Goal: Information Seeking & Learning: Check status

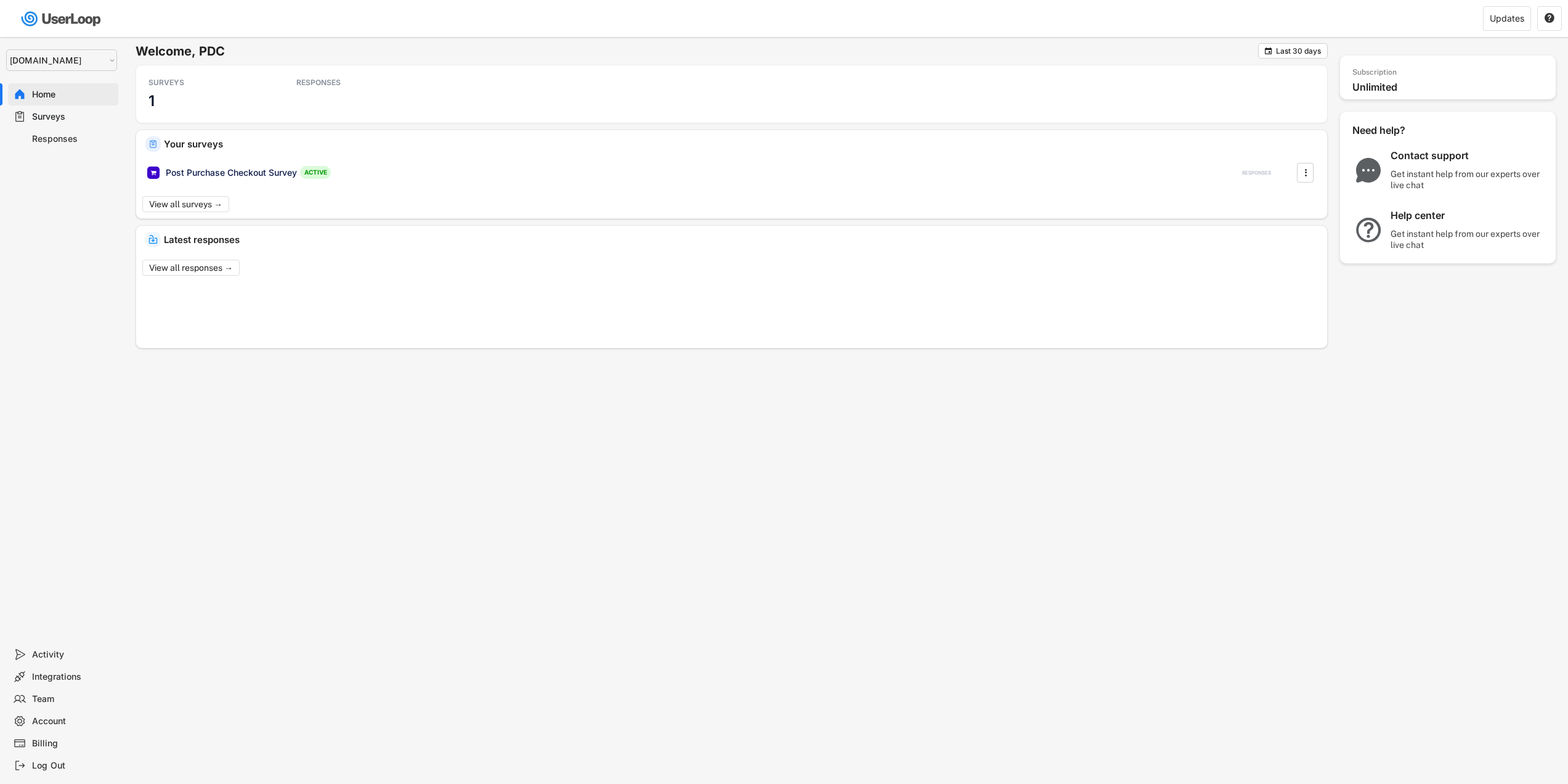
select select ""1348695171700984260__LOOKUP__1755075273842x880989460480687400""
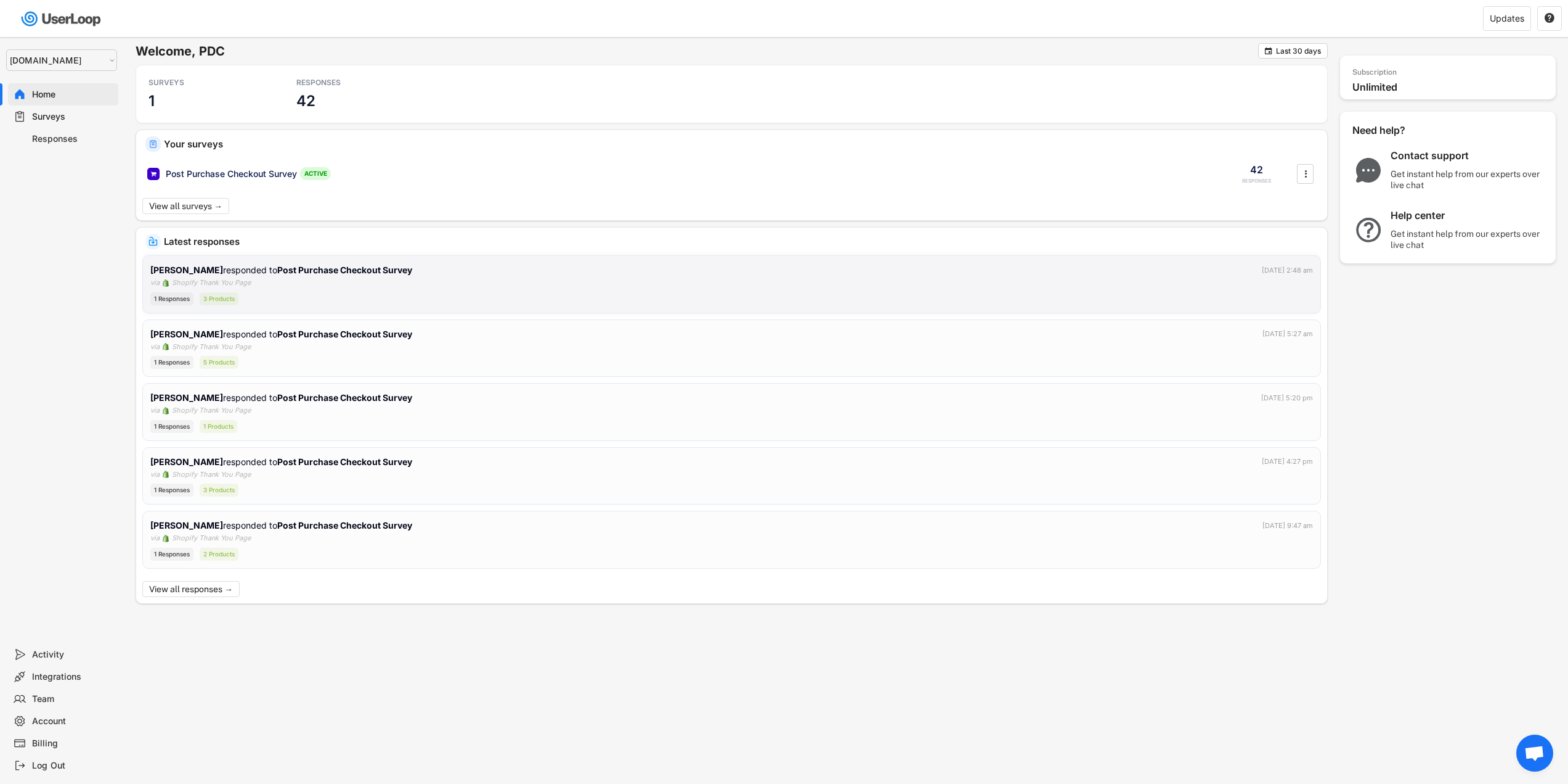
click at [277, 267] on strong "Post Purchase Checkout Survey" at bounding box center [344, 269] width 135 height 10
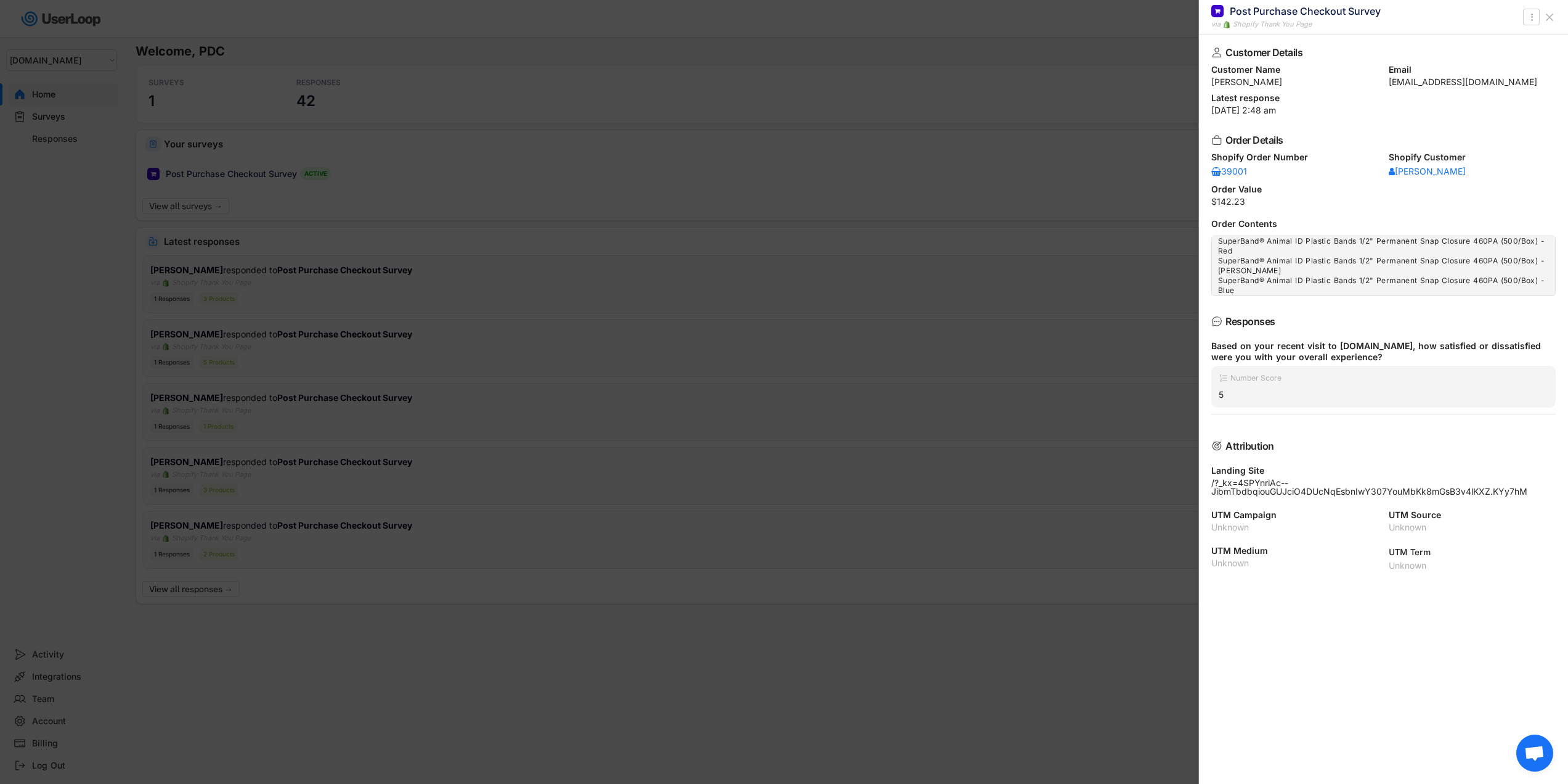
click at [1554, 16] on icon at bounding box center [1550, 17] width 12 height 12
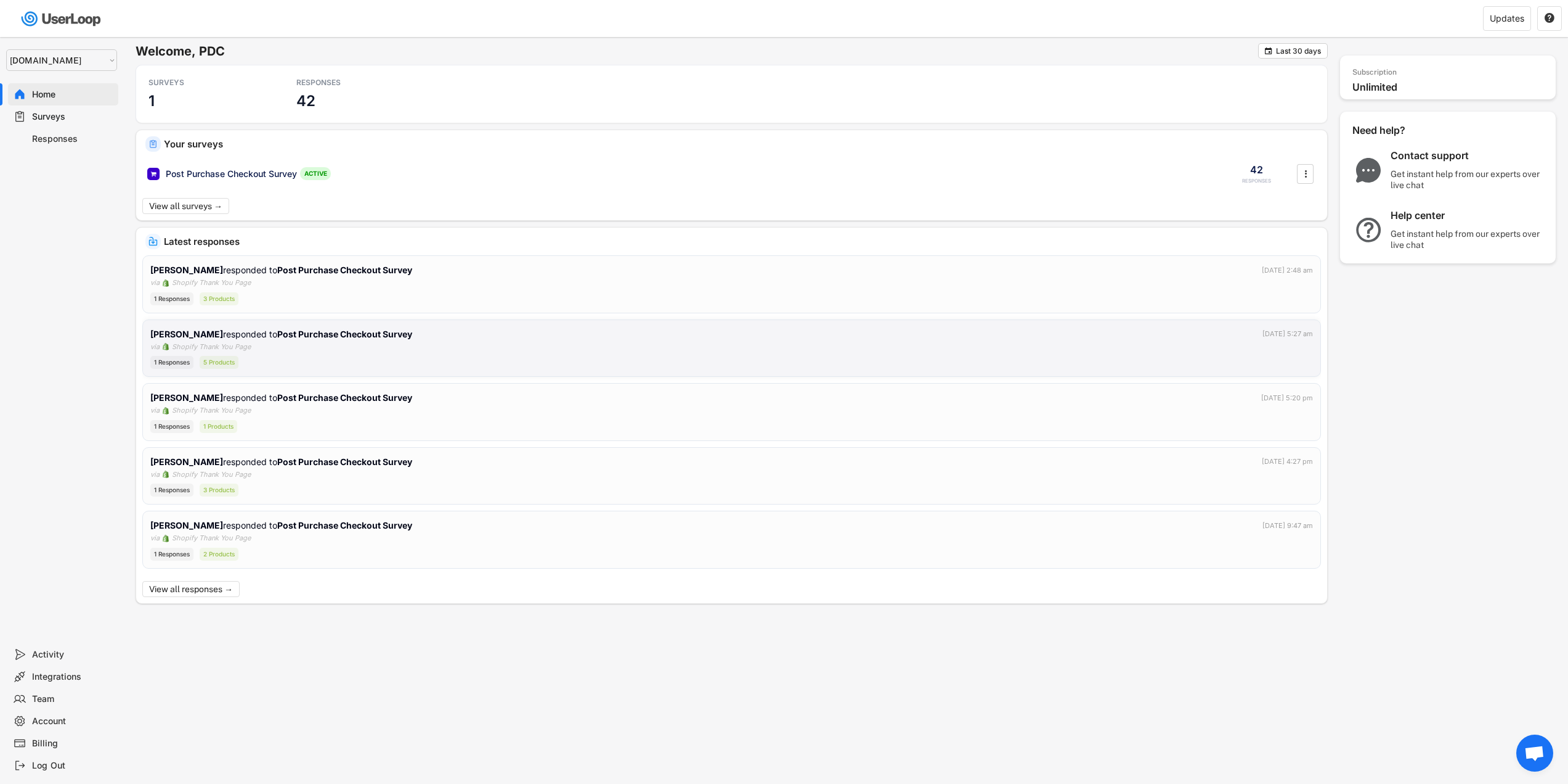
click at [501, 342] on div "[PERSON_NAME] responded to Post Purchase Checkout Survey [DATE] 5:27 am via Sho…" at bounding box center [731, 349] width 1163 height 42
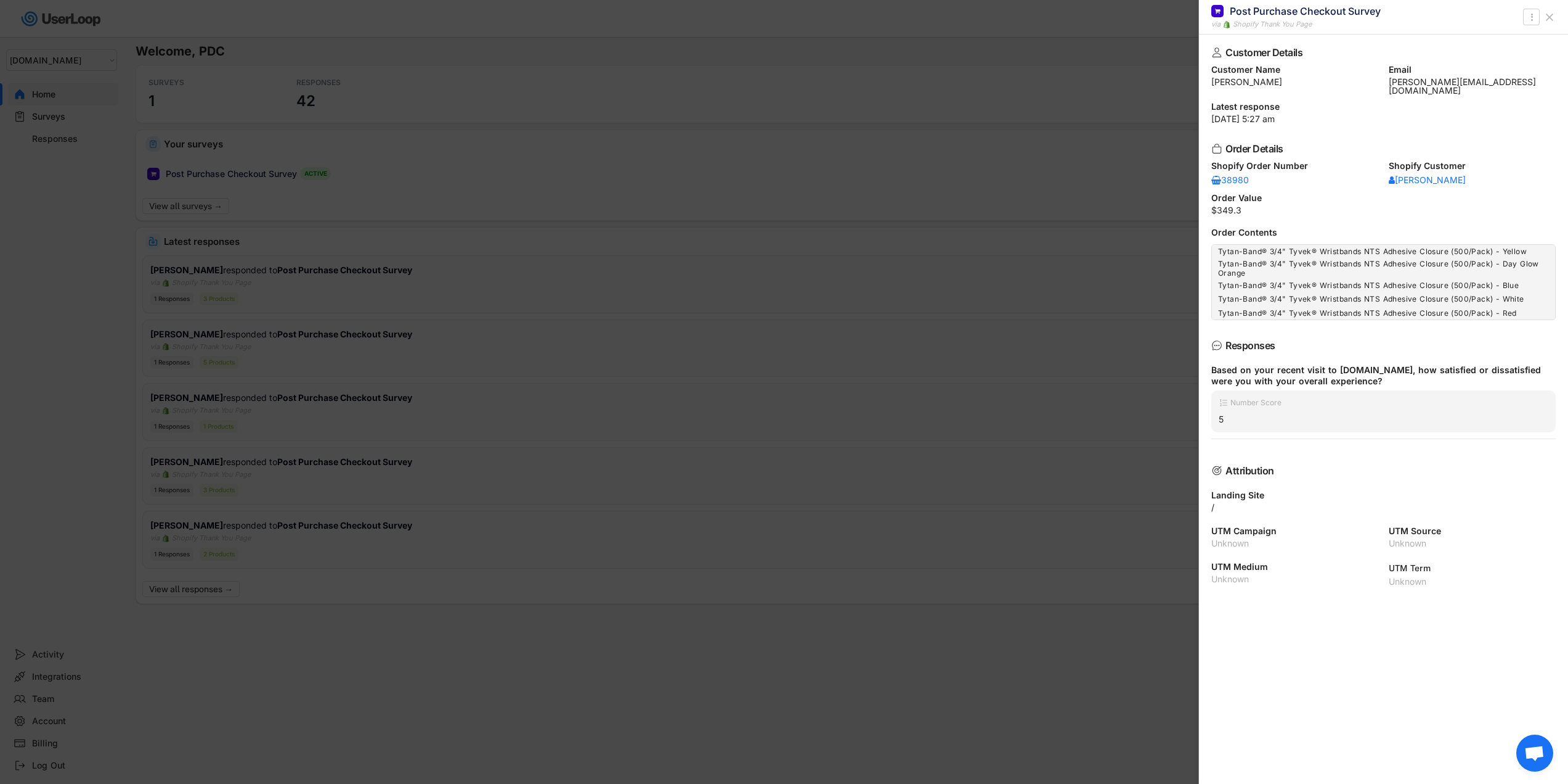
click at [1551, 15] on icon at bounding box center [1550, 17] width 12 height 12
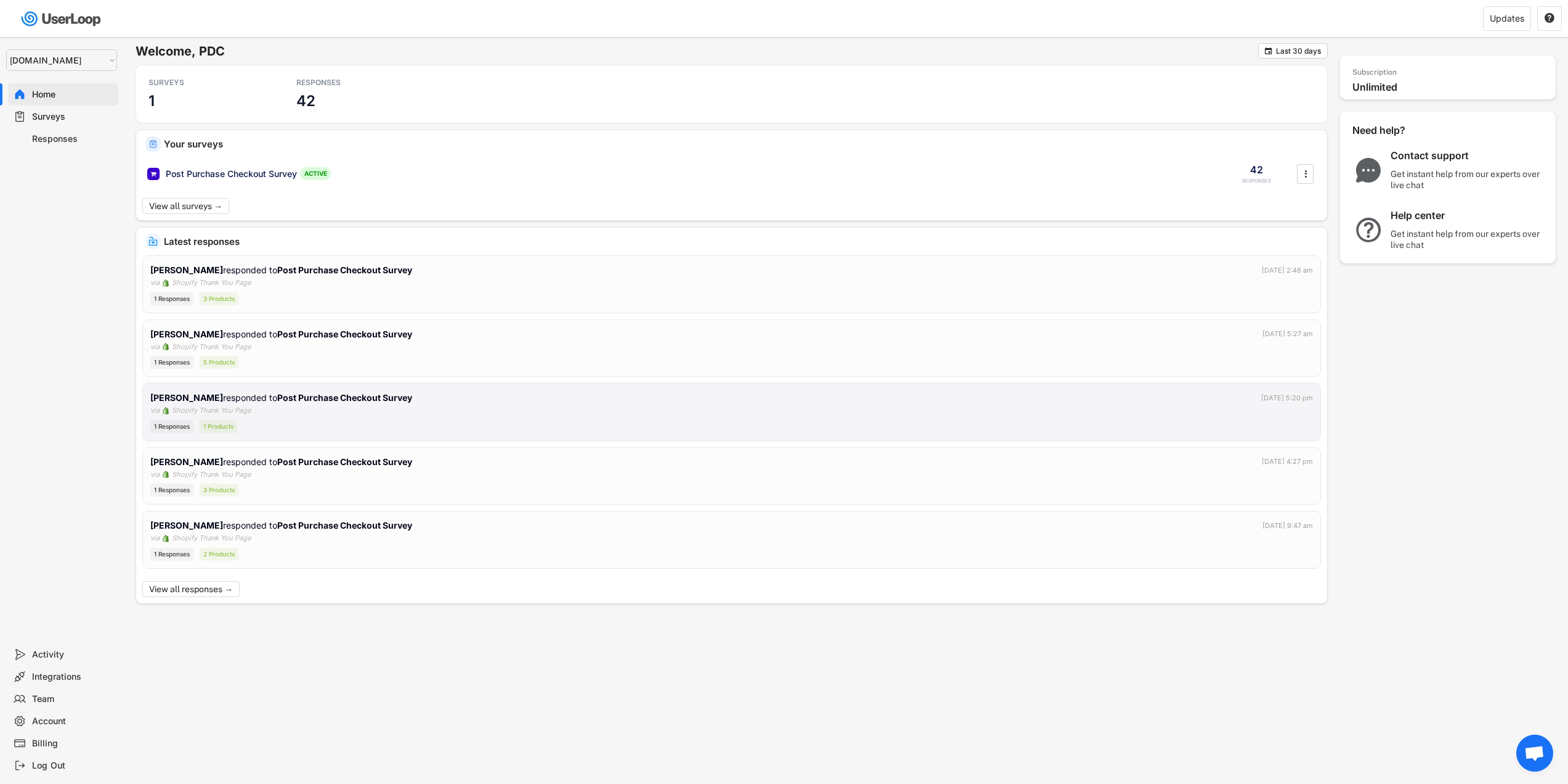
click at [323, 415] on div "[PERSON_NAME] responded to Post Purchase Checkout Survey [DATE] 5:20 pm via Sho…" at bounding box center [731, 412] width 1163 height 42
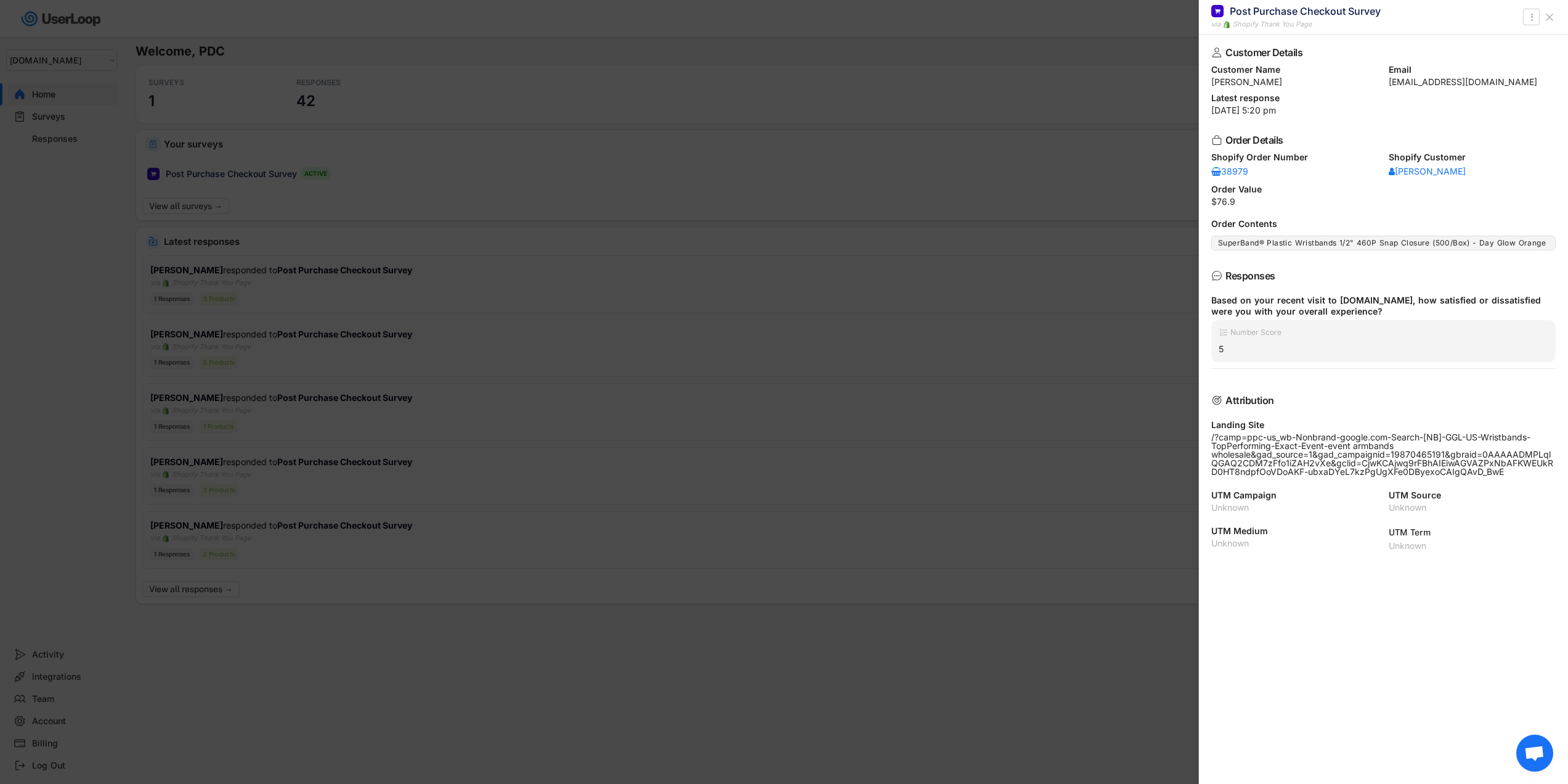
click at [1555, 18] on icon at bounding box center [1550, 17] width 12 height 12
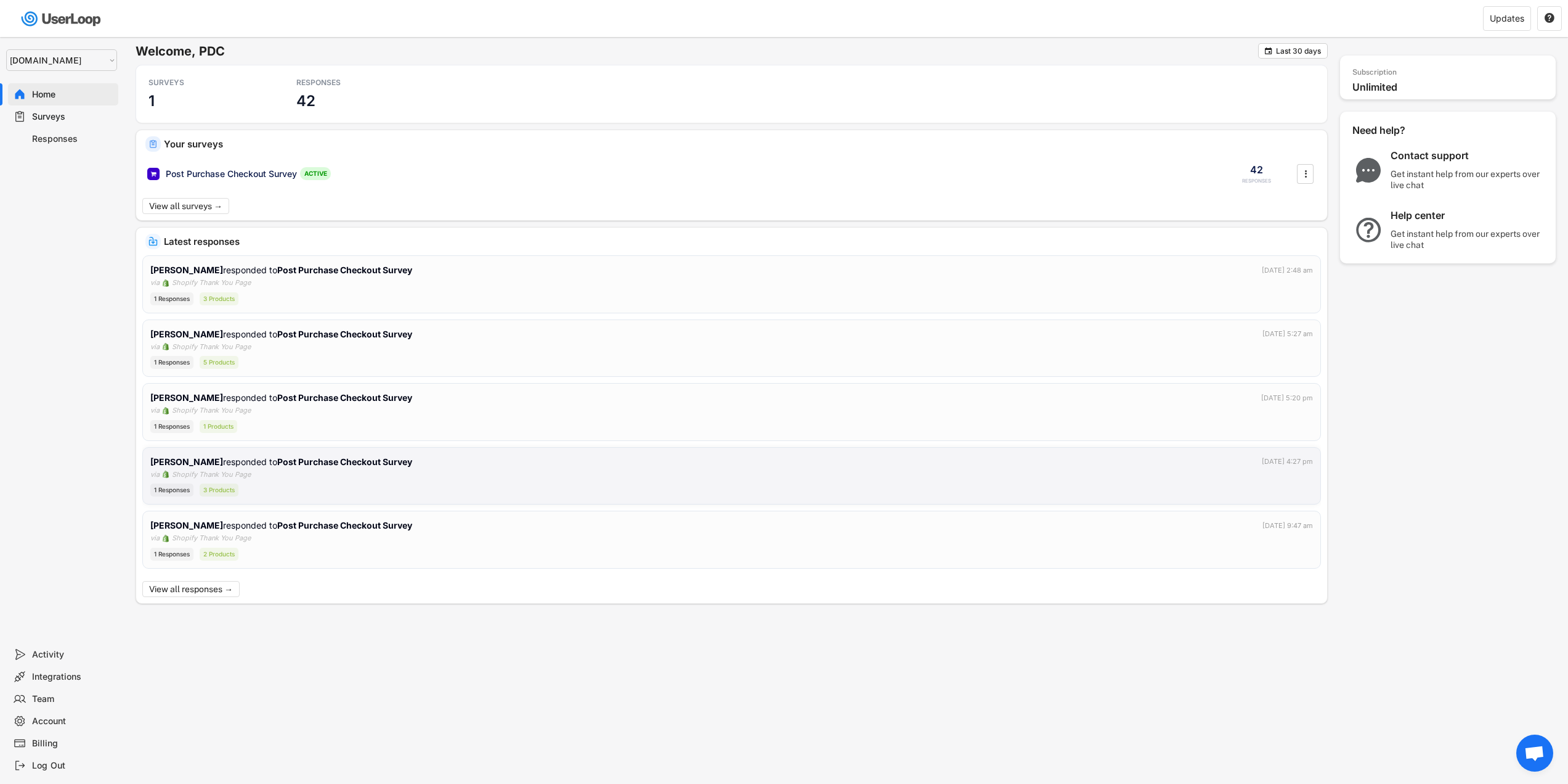
click at [469, 455] on div "[PERSON_NAME] responded to Post Purchase Checkout Survey [DATE] 4:27 pm" at bounding box center [731, 462] width 1163 height 13
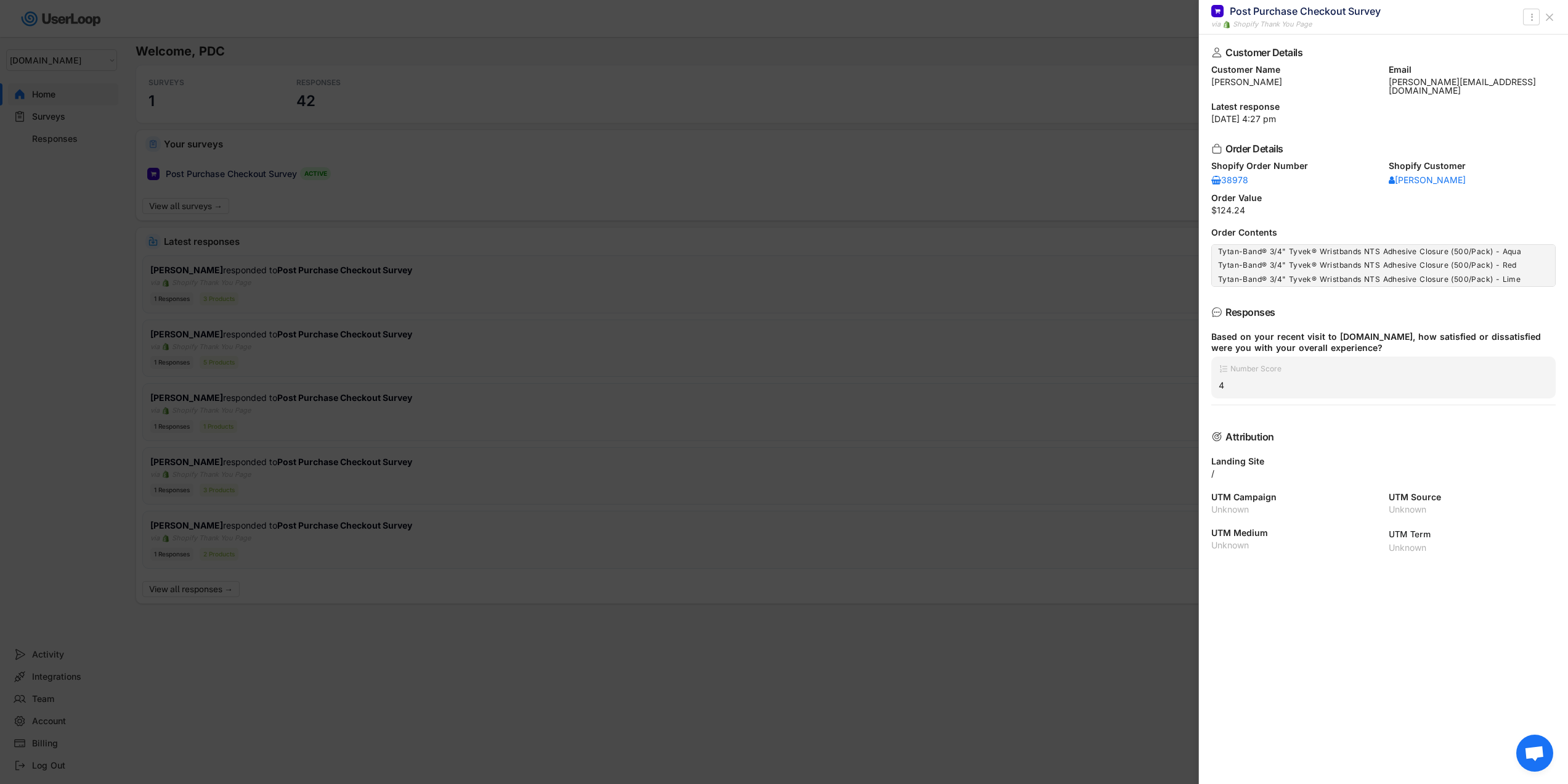
click at [1553, 16] on icon at bounding box center [1550, 17] width 12 height 12
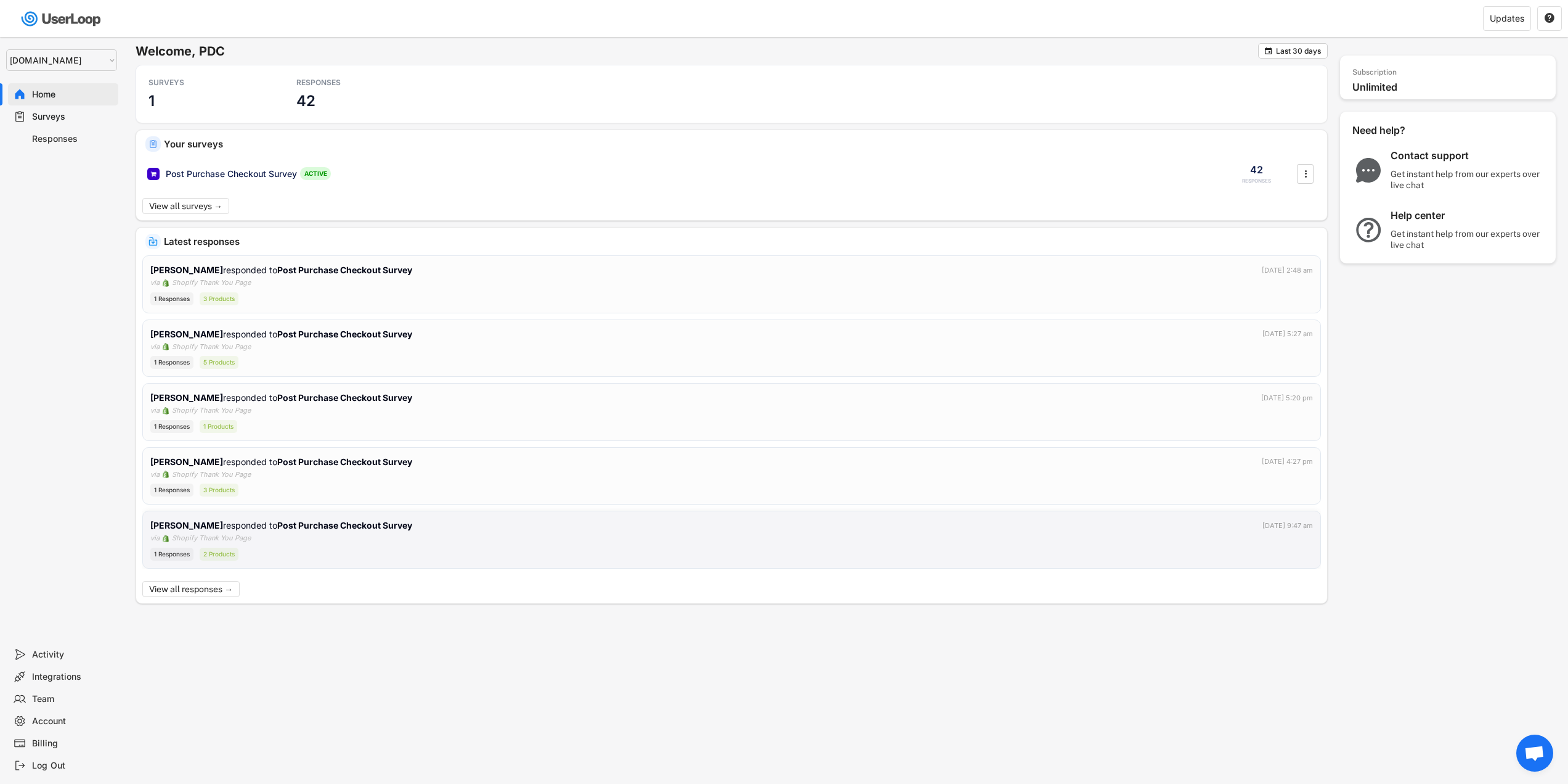
click at [375, 534] on div "[PERSON_NAME] responded to Post Purchase Checkout Survey [DATE] 9:47 am via Sho…" at bounding box center [731, 540] width 1163 height 42
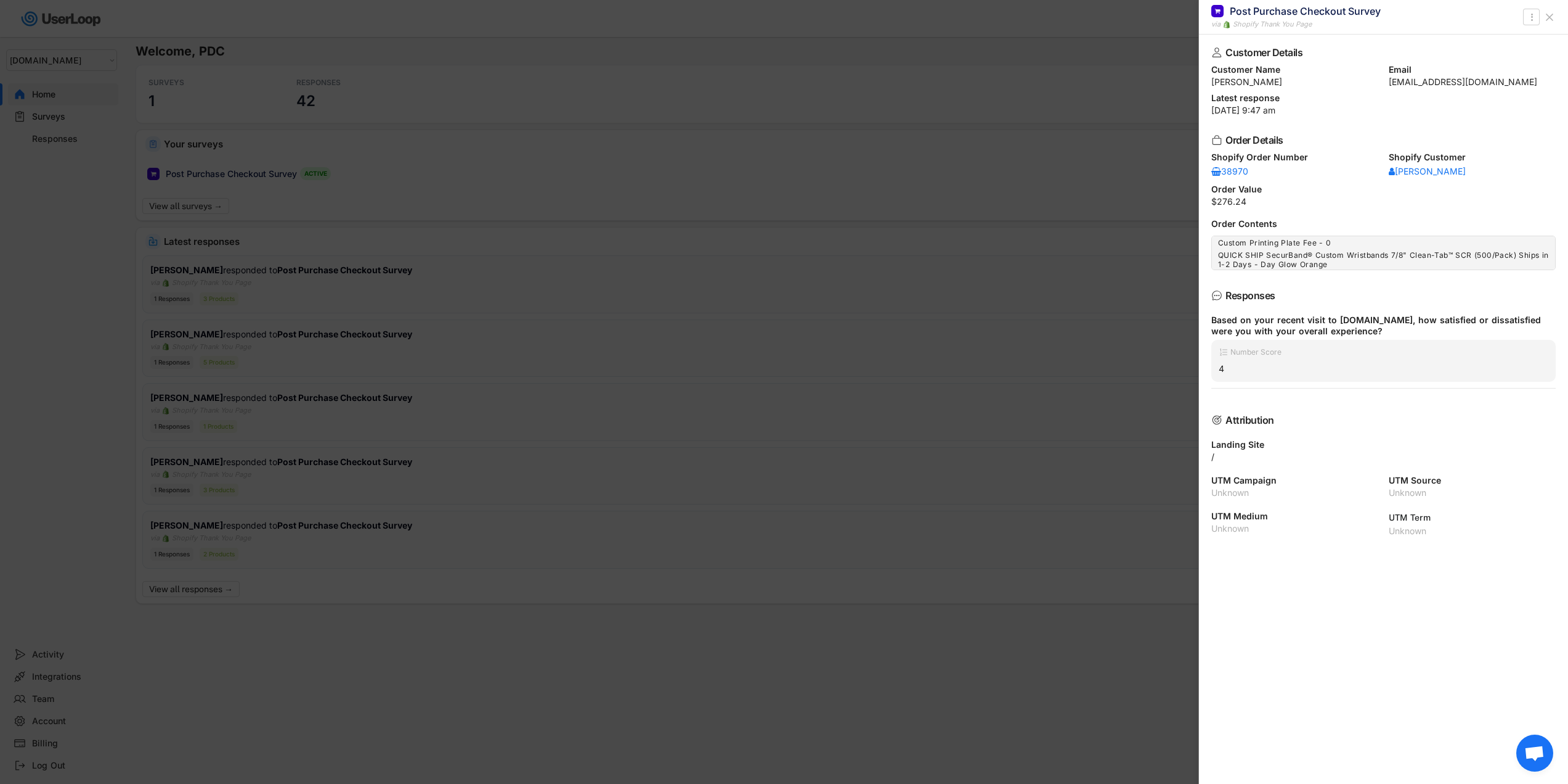
click at [1557, 20] on button at bounding box center [1550, 17] width 20 height 20
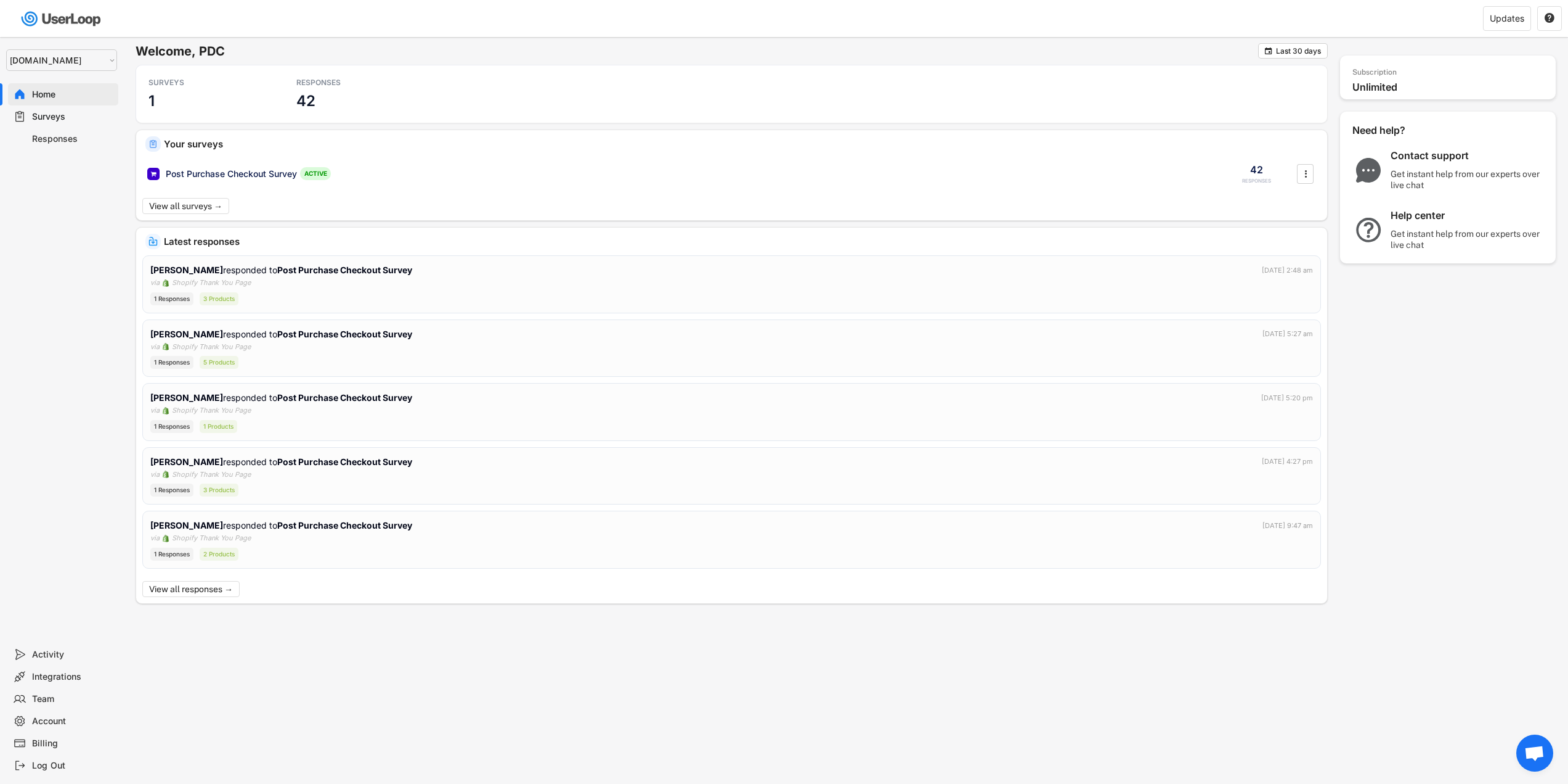
click at [81, 136] on div "Responses" at bounding box center [73, 138] width 82 height 11
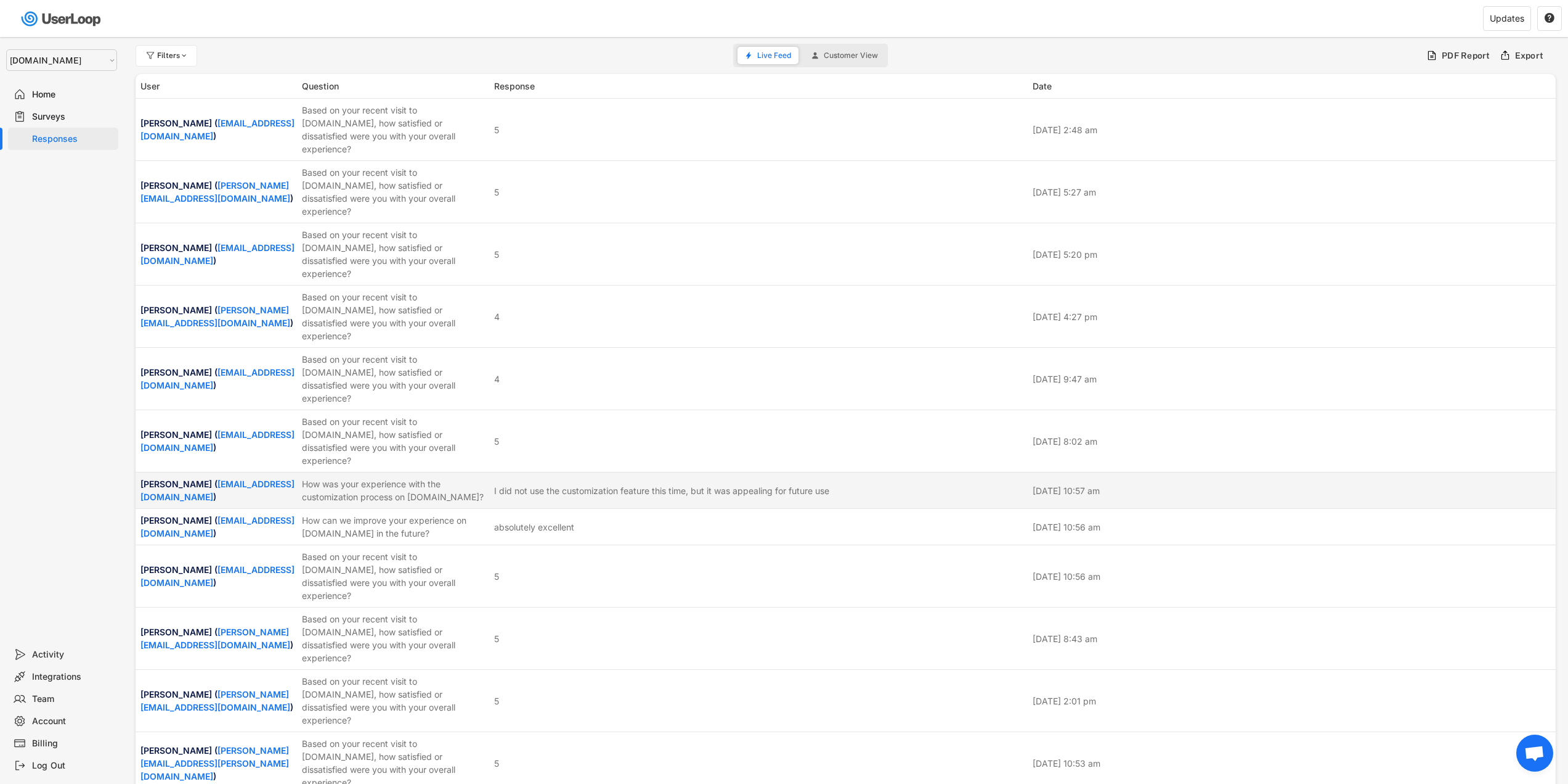
click at [349, 477] on div "How was your experience with the customization process on [DOMAIN_NAME]?" at bounding box center [394, 490] width 185 height 26
